Goal: Navigation & Orientation: Find specific page/section

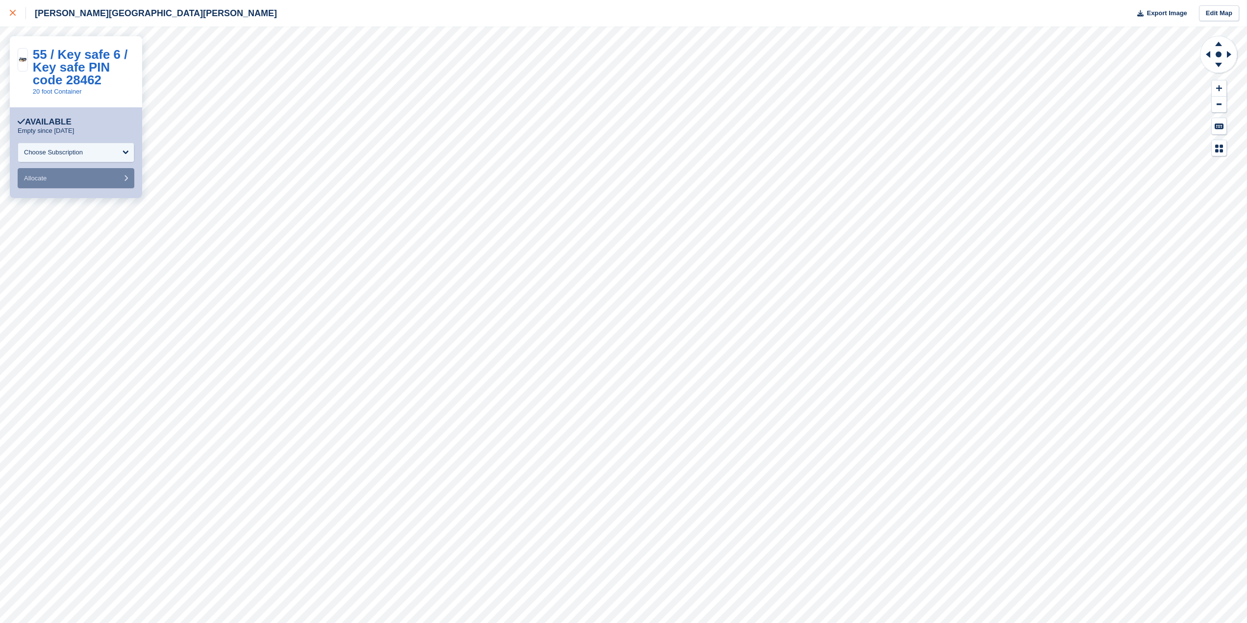
click at [18, 17] on div at bounding box center [18, 13] width 16 height 12
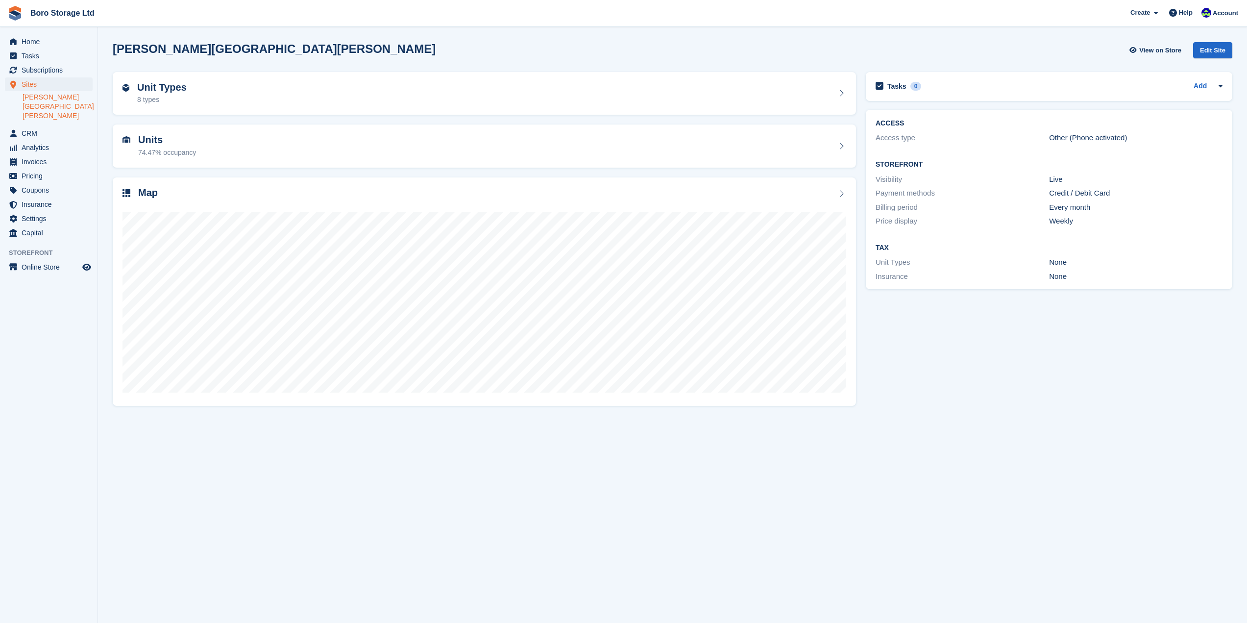
click at [474, 36] on section "[PERSON_NAME][GEOGRAPHIC_DATA][PERSON_NAME] View on Store Edit Site Unit Types …" at bounding box center [672, 311] width 1149 height 623
